Goal: Check status: Check status

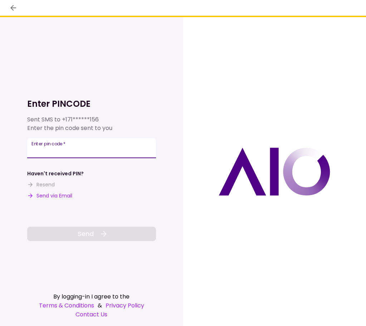
click at [118, 148] on input "Enter pin code   *" at bounding box center [91, 148] width 129 height 20
click at [118, 151] on input "Enter pin code   *" at bounding box center [91, 148] width 129 height 20
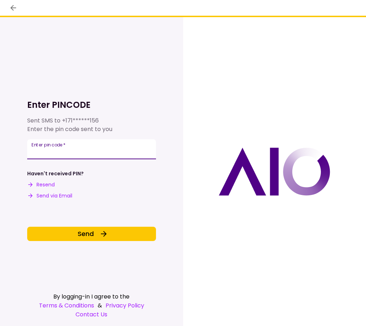
type input "******"
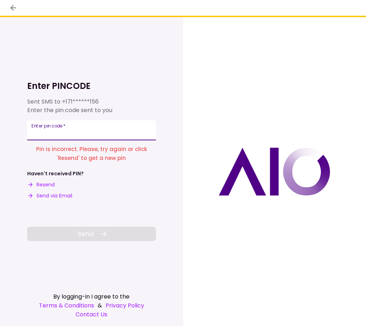
click at [61, 133] on input "Enter pin code   *" at bounding box center [91, 130] width 129 height 20
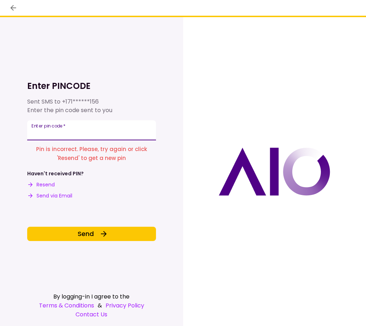
type input "*"
type input "******"
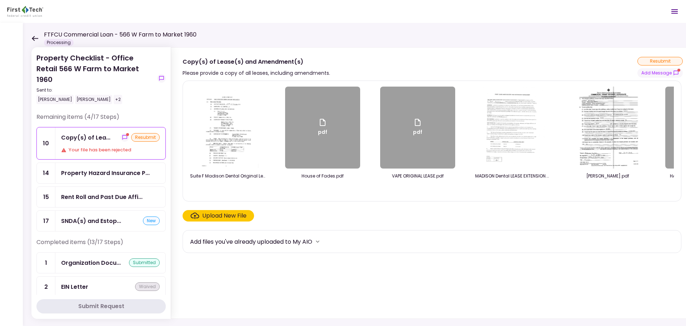
click at [48, 95] on div "[PERSON_NAME]" at bounding box center [54, 99] width 37 height 9
click at [33, 38] on icon at bounding box center [35, 38] width 6 height 5
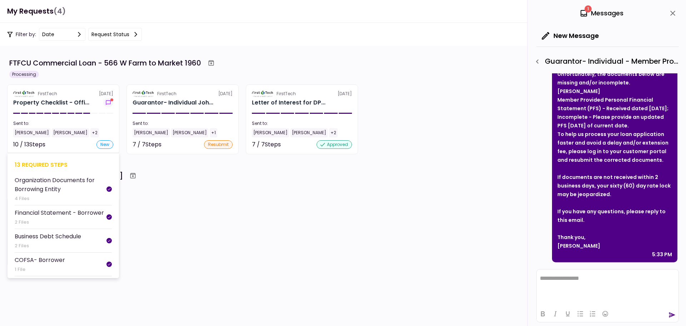
click at [73, 110] on section "FirstTech [DATE] Property Checklist - Offi... Sent to: [PERSON_NAME] [PERSON_NA…" at bounding box center [63, 119] width 112 height 70
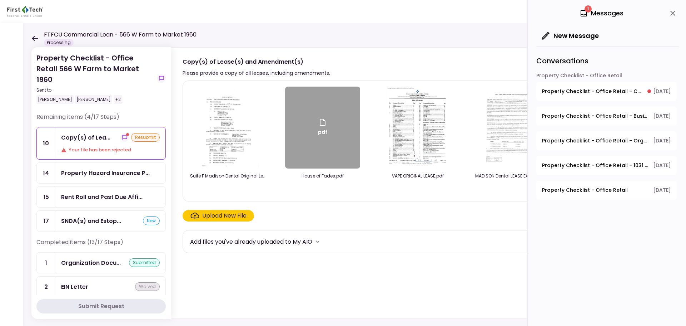
click at [34, 38] on icon at bounding box center [35, 38] width 6 height 5
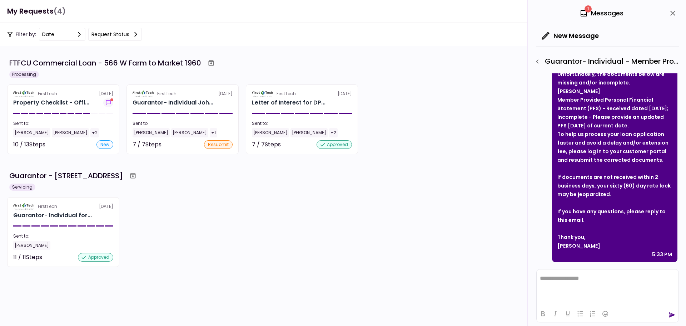
scroll to position [35, 0]
click at [110, 146] on div "new" at bounding box center [104, 144] width 17 height 9
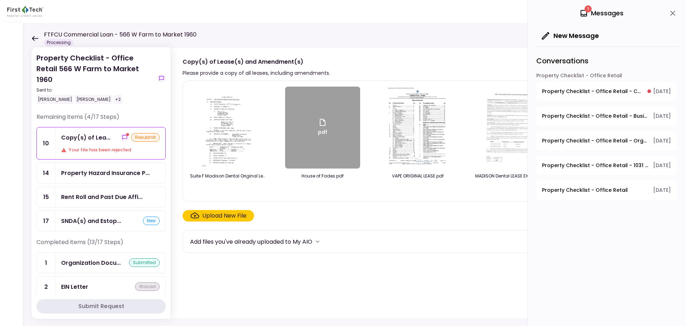
click at [147, 216] on div "new" at bounding box center [151, 220] width 17 height 9
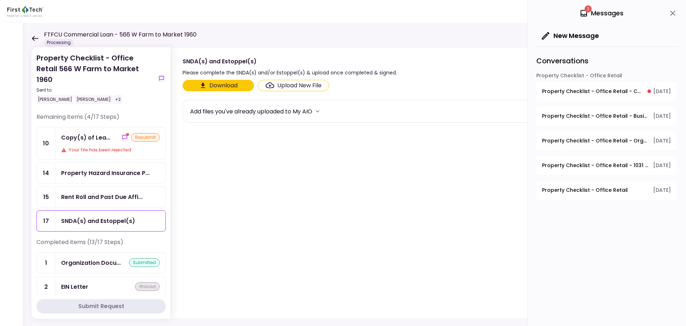
click at [240, 85] on button "Download" at bounding box center [218, 85] width 71 height 11
click at [228, 193] on section "Download Upload New File Add files you've already uploaded to My AIO" at bounding box center [421, 197] width 477 height 235
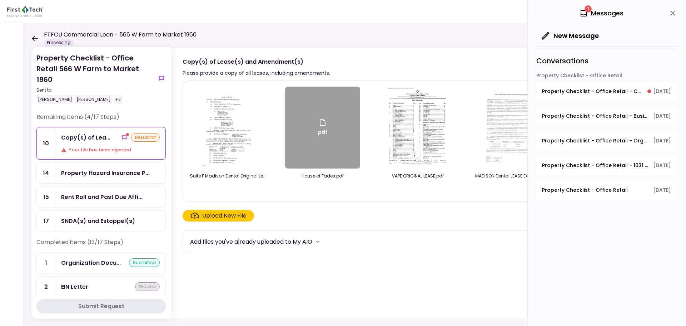
click at [32, 40] on icon at bounding box center [34, 38] width 7 height 5
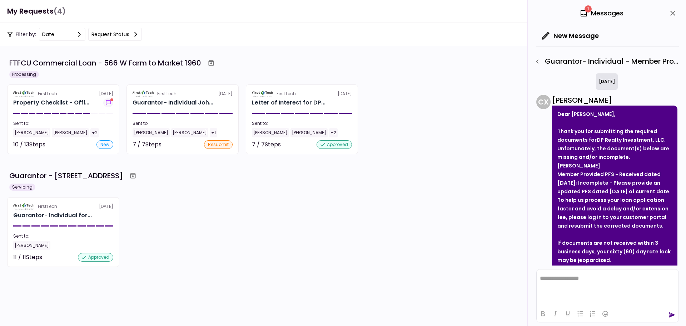
scroll to position [346, 0]
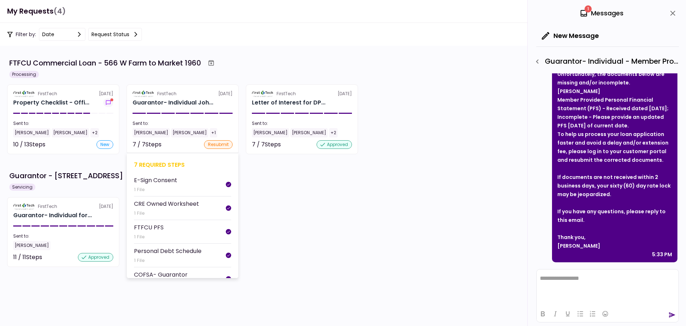
click at [150, 111] on section "FirstTech [DATE] Guarantor- Individual Joh... Sent to: [PERSON_NAME] [PERSON_NA…" at bounding box center [182, 119] width 112 height 70
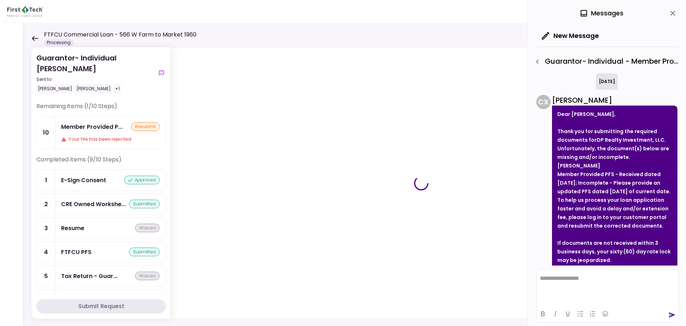
scroll to position [346, 0]
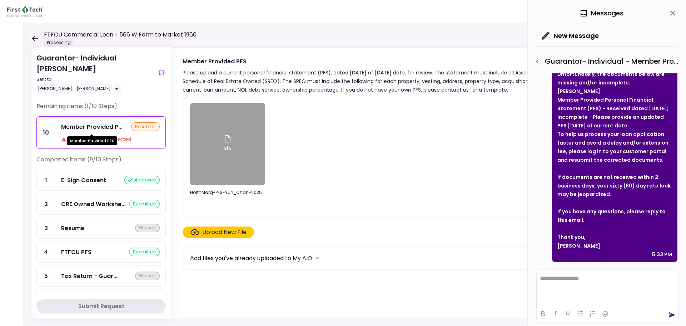
click at [104, 126] on div "Member Provided P..." at bounding box center [91, 126] width 61 height 9
click at [106, 140] on div "Your file has been rejected" at bounding box center [110, 138] width 99 height 7
click at [242, 135] on div "xls" at bounding box center [227, 144] width 75 height 82
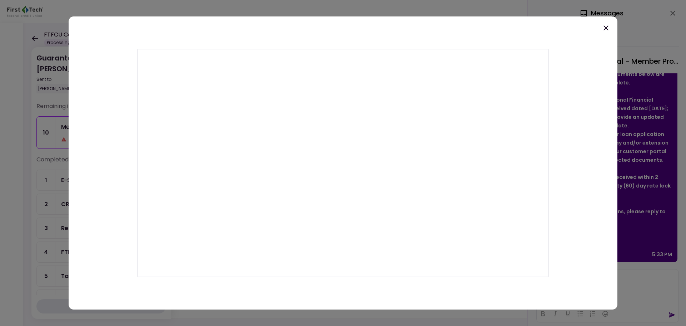
click at [217, 23] on div at bounding box center [343, 162] width 549 height 293
click at [97, 29] on div at bounding box center [343, 162] width 549 height 293
click at [365, 26] on icon at bounding box center [606, 28] width 9 height 9
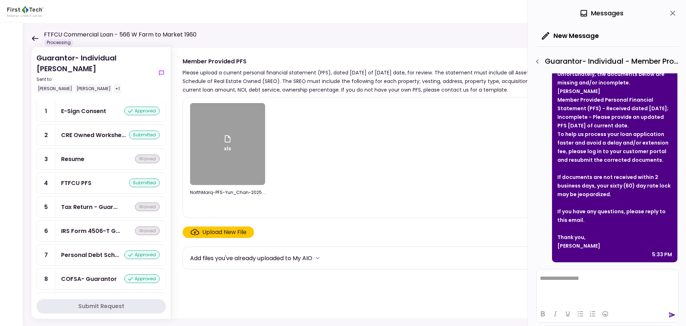
scroll to position [71, 0]
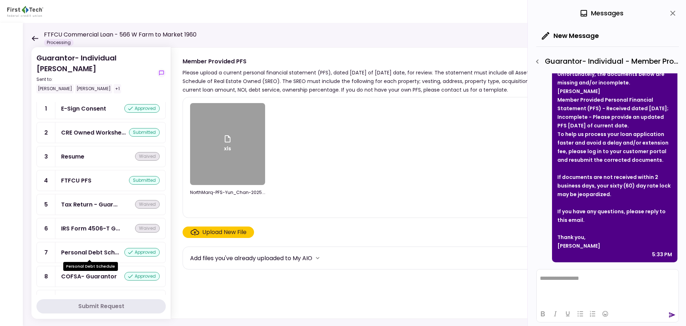
click at [99, 250] on div "Personal Debt Sch..." at bounding box center [90, 252] width 58 height 9
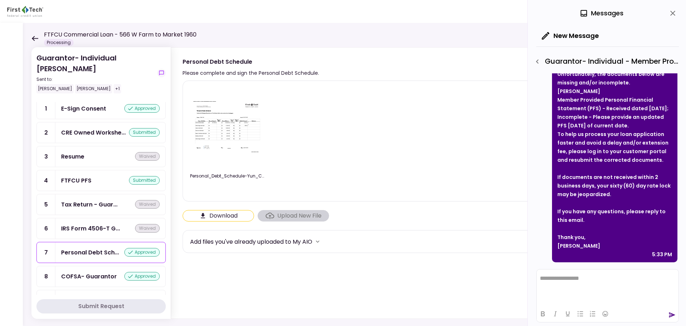
click at [218, 139] on img at bounding box center [227, 127] width 71 height 55
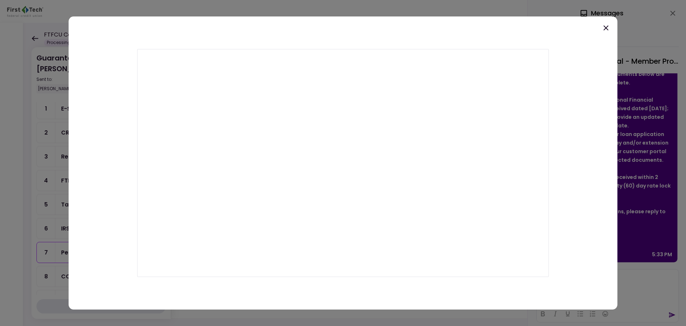
click at [365, 29] on icon at bounding box center [606, 28] width 9 height 9
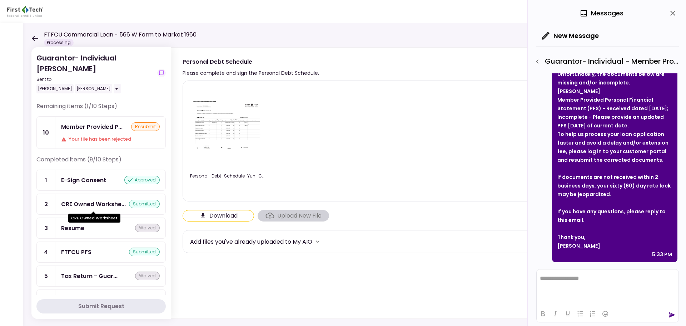
click at [94, 205] on div "CRE Owned Workshe..." at bounding box center [93, 203] width 65 height 9
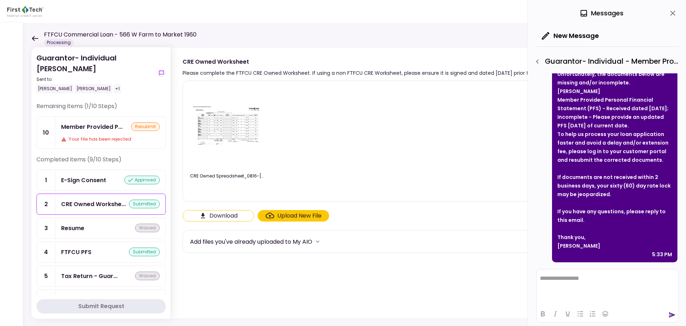
click at [68, 250] on div "FTFCU PFS" at bounding box center [76, 251] width 30 height 9
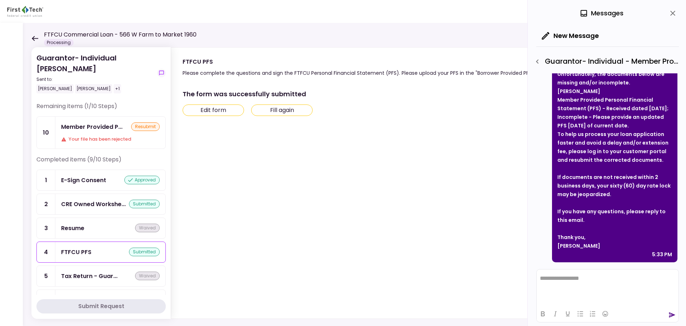
click at [223, 110] on button "Edit form" at bounding box center [213, 109] width 61 height 11
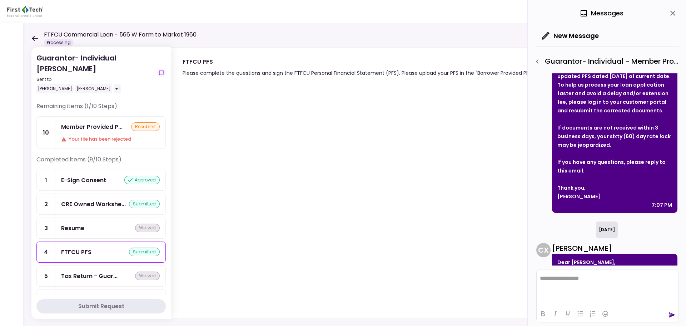
scroll to position [96, 0]
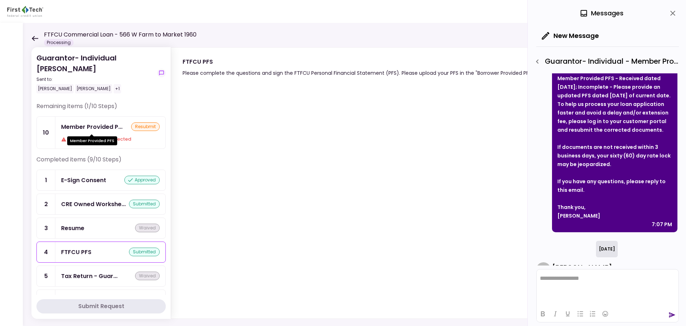
click at [108, 125] on div "Member Provided P..." at bounding box center [91, 126] width 61 height 9
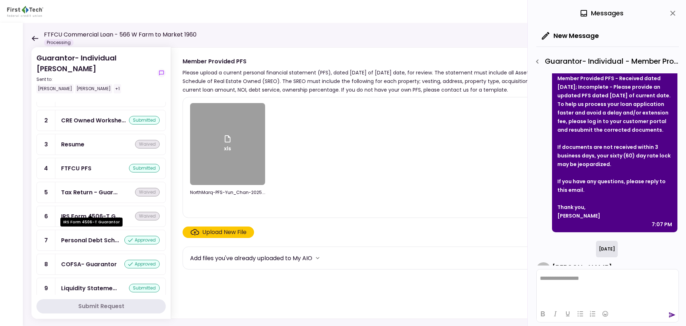
scroll to position [94, 0]
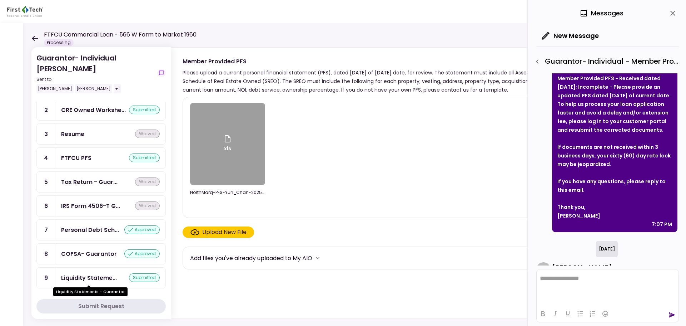
click at [103, 276] on div "Liquidity Stateme..." at bounding box center [89, 277] width 56 height 9
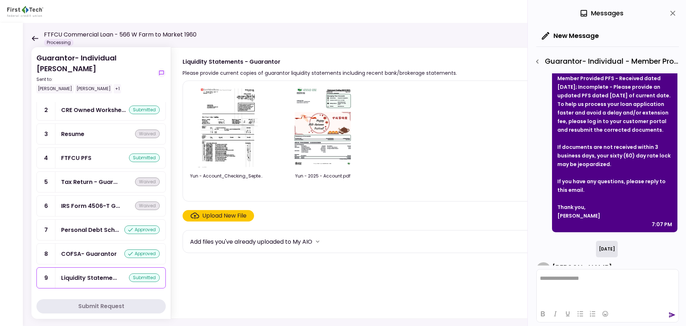
click at [226, 115] on img at bounding box center [228, 127] width 64 height 82
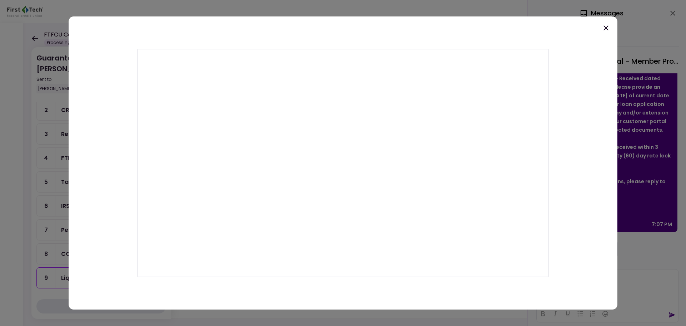
click at [365, 27] on icon at bounding box center [606, 28] width 9 height 9
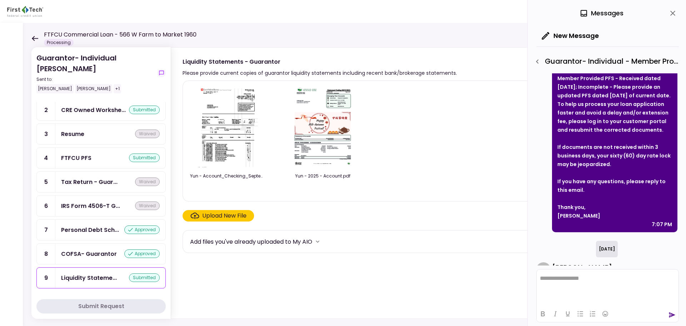
click at [340, 138] on img at bounding box center [323, 127] width 64 height 82
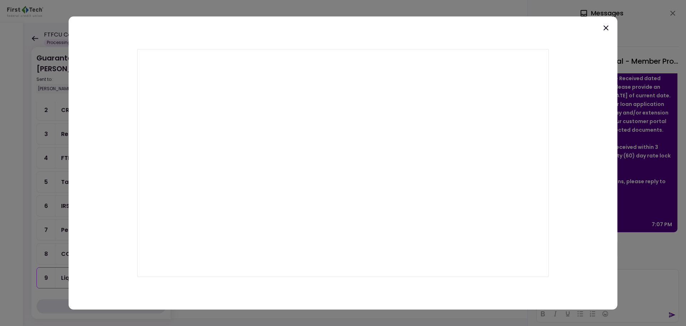
click at [365, 28] on icon at bounding box center [606, 27] width 5 height 5
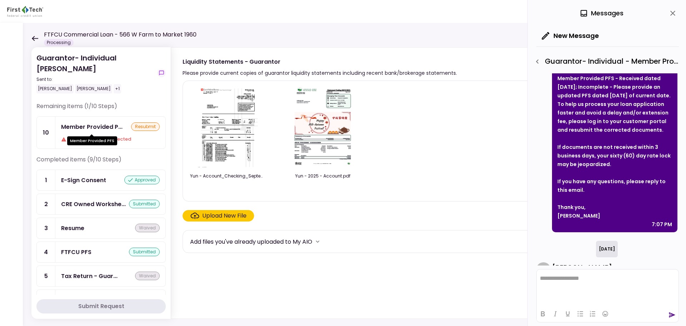
click at [99, 125] on div "Member Provided P..." at bounding box center [91, 126] width 61 height 9
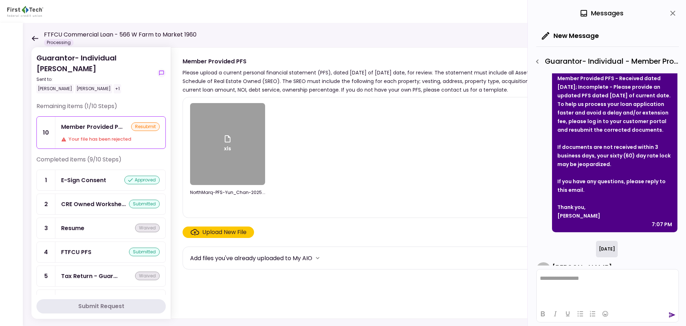
click at [249, 131] on div "xls" at bounding box center [227, 144] width 75 height 82
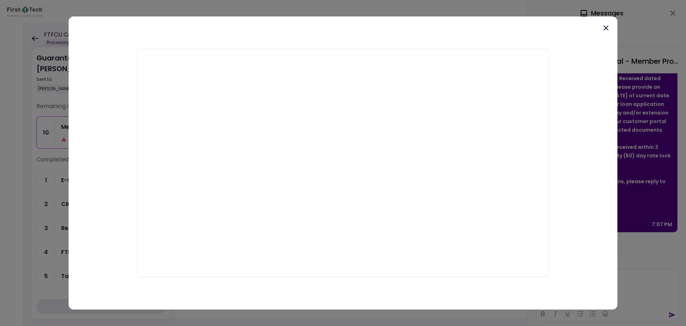
click at [189, 26] on div at bounding box center [343, 162] width 549 height 293
